Goal: Complete application form

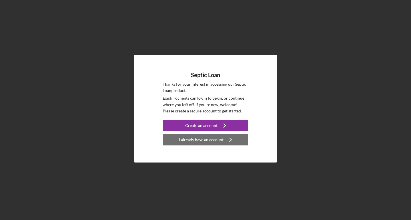
click at [198, 137] on div "I already have an account" at bounding box center [201, 139] width 44 height 11
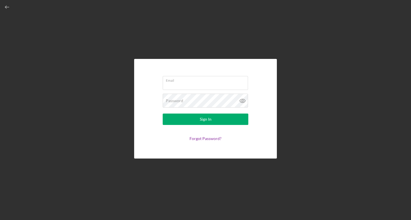
type input "kennethhinson@charter.net"
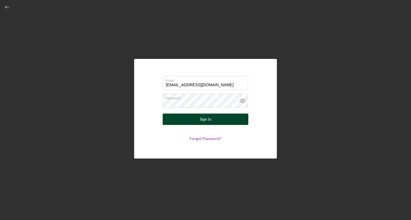
click at [202, 117] on div "Sign In" at bounding box center [206, 119] width 12 height 11
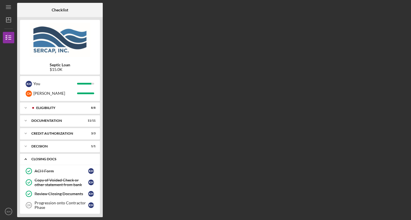
click at [50, 159] on div "CLOSING DOCS" at bounding box center [61, 159] width 61 height 3
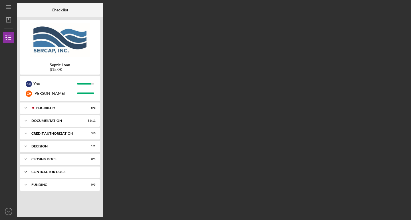
click at [46, 172] on div "Contractor Docs" at bounding box center [61, 171] width 61 height 3
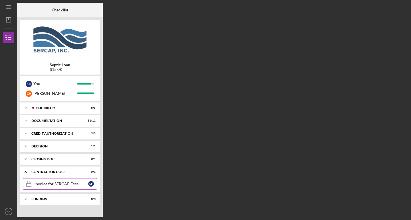
click at [49, 184] on div "Invoice for SERCAP Fees" at bounding box center [61, 184] width 54 height 5
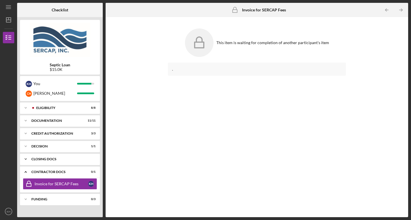
click at [53, 160] on div "CLOSING DOCS" at bounding box center [61, 159] width 61 height 3
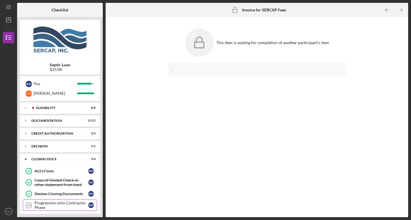
click at [51, 203] on div "Progression onto Contractor Phase" at bounding box center [61, 205] width 54 height 9
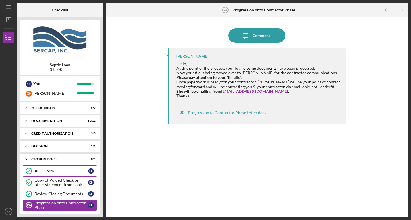
click at [45, 172] on div "ACH Form" at bounding box center [61, 171] width 54 height 5
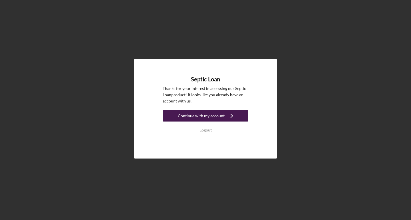
click at [204, 117] on div "Continue with my account" at bounding box center [201, 115] width 47 height 11
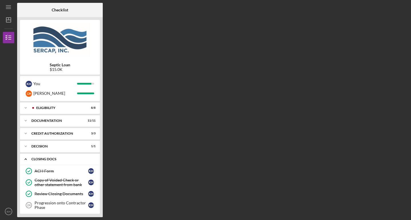
click at [64, 156] on div "Icon/Expander CLOSING DOCS 3 / 4" at bounding box center [60, 160] width 80 height 12
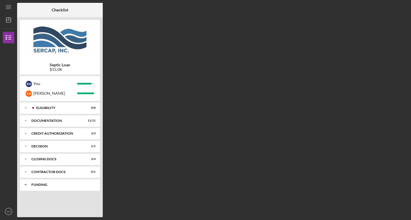
click at [38, 184] on div "Funding" at bounding box center [61, 184] width 61 height 3
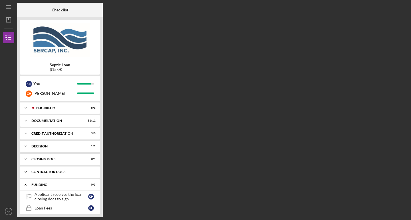
click at [40, 172] on div "Contractor Docs" at bounding box center [61, 171] width 61 height 3
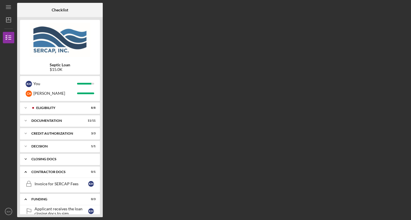
click at [38, 159] on div "CLOSING DOCS" at bounding box center [61, 159] width 61 height 3
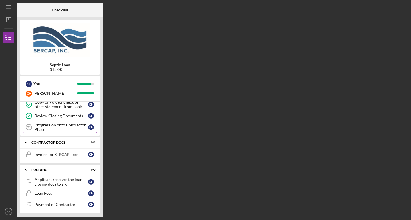
scroll to position [80, 0]
